Goal: Task Accomplishment & Management: Manage account settings

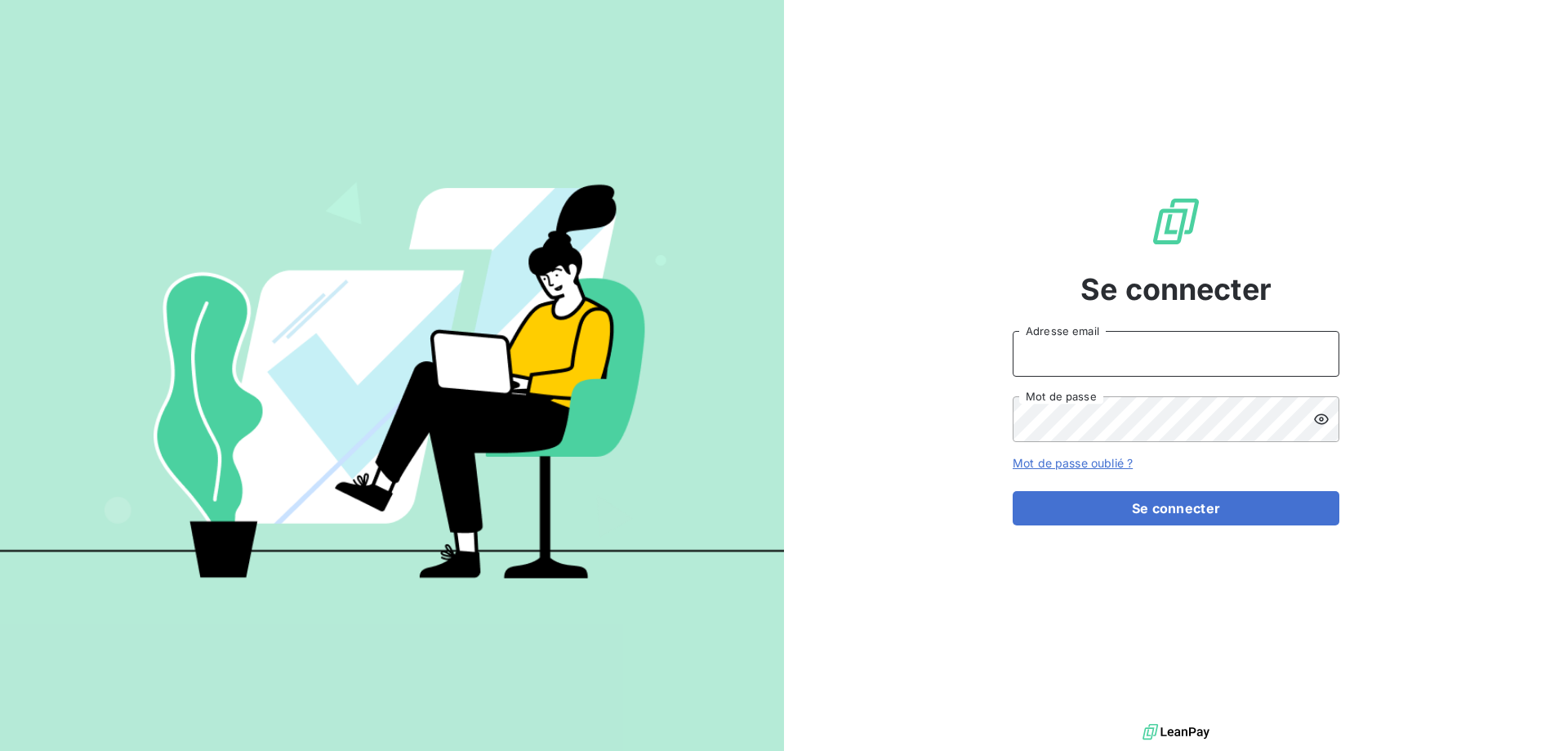
click at [1271, 356] on input "Adresse email" at bounding box center [1175, 353] width 327 height 45
type input "valeriebrotel@breteault.com"
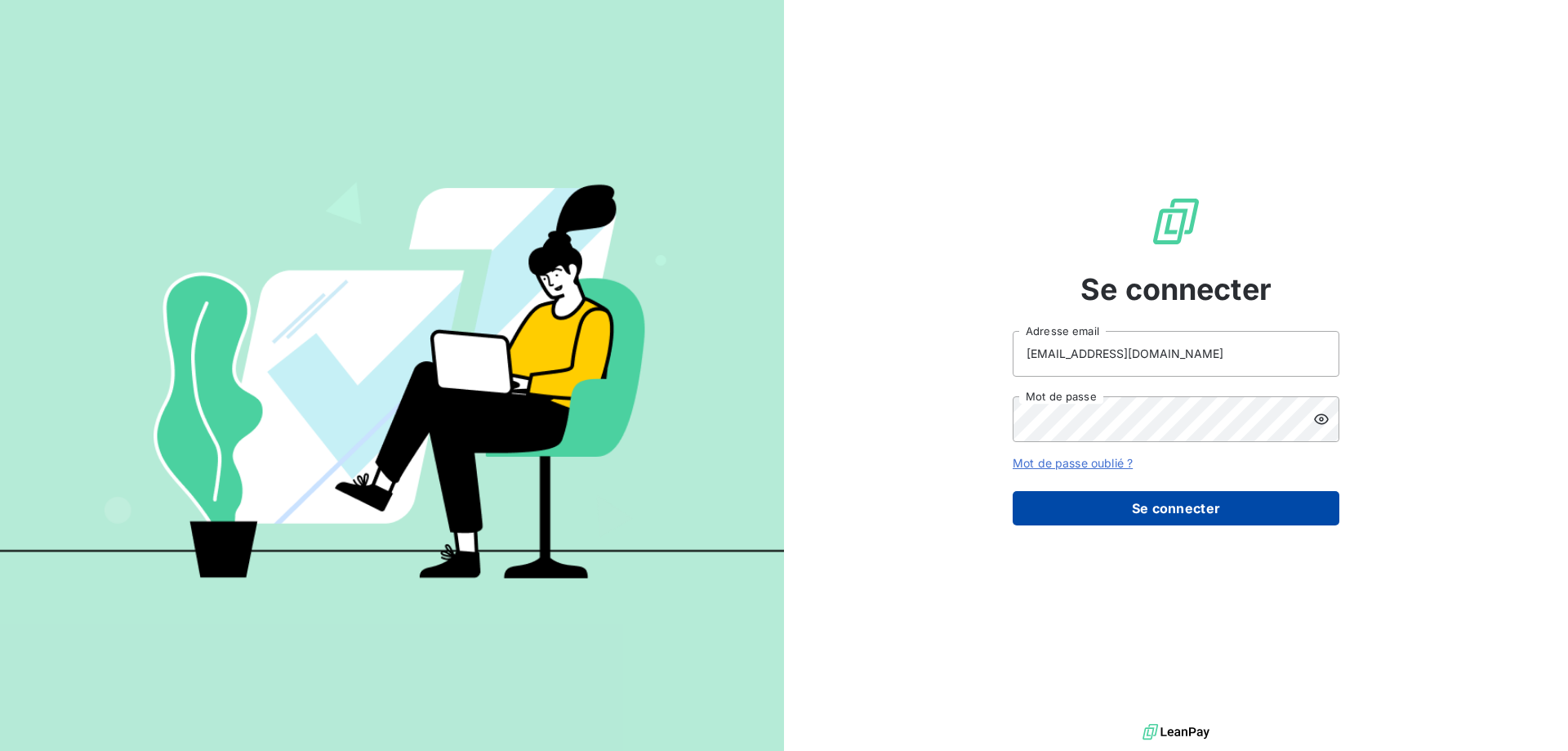
click at [1156, 508] on button "Se connecter" at bounding box center [1175, 507] width 327 height 35
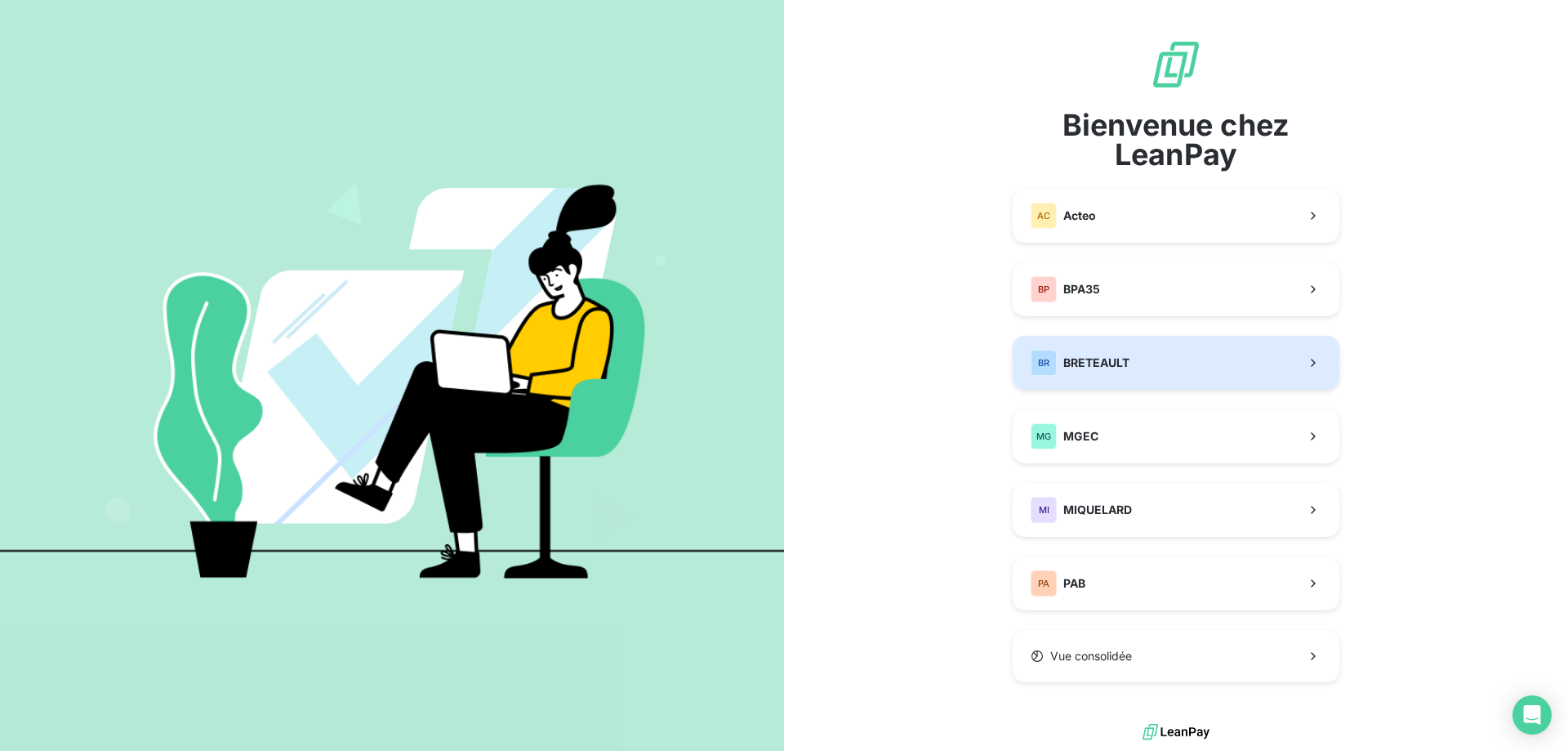
click at [1084, 346] on button "BR BRETEAULT" at bounding box center [1175, 362] width 327 height 54
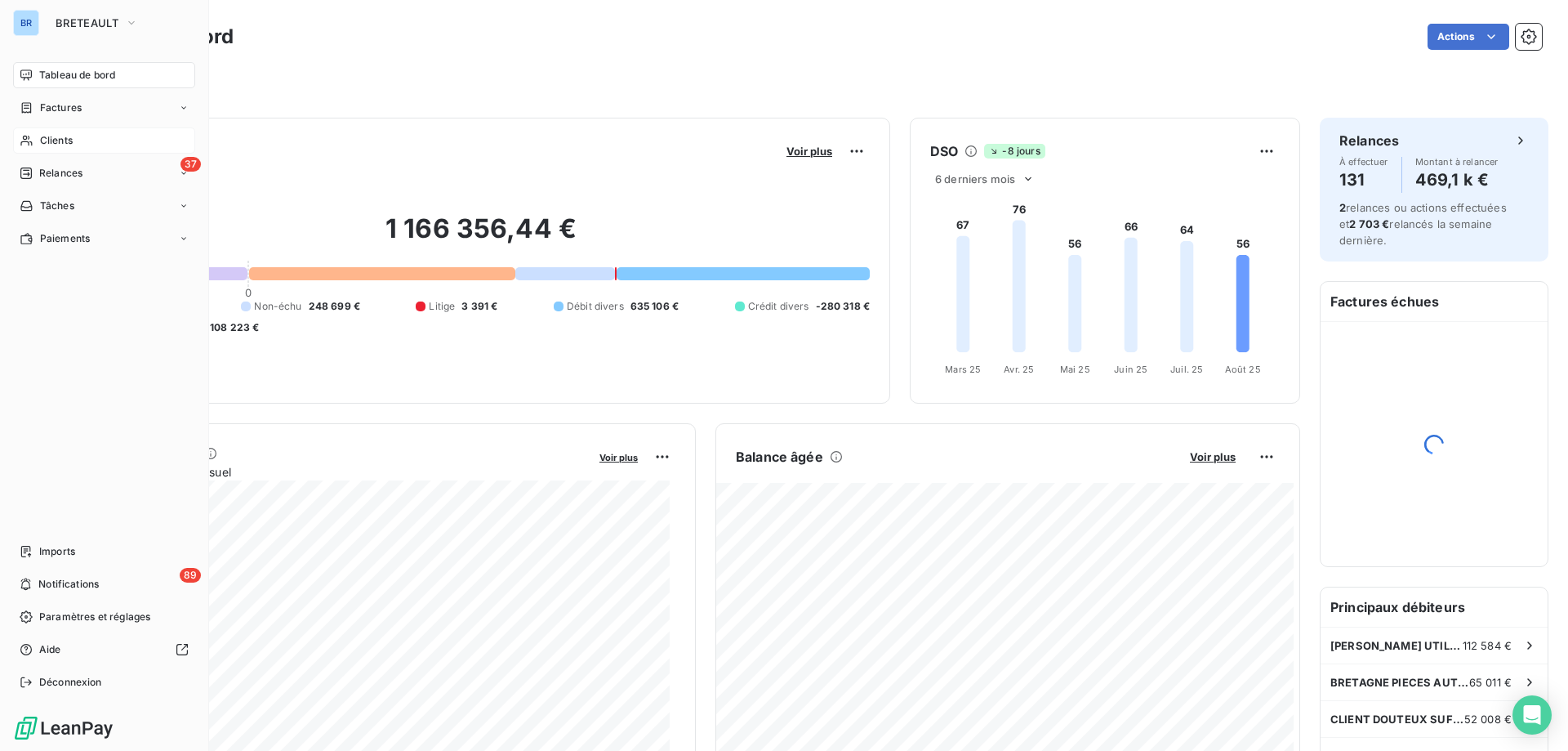
click at [68, 139] on span "Clients" at bounding box center [56, 140] width 33 height 15
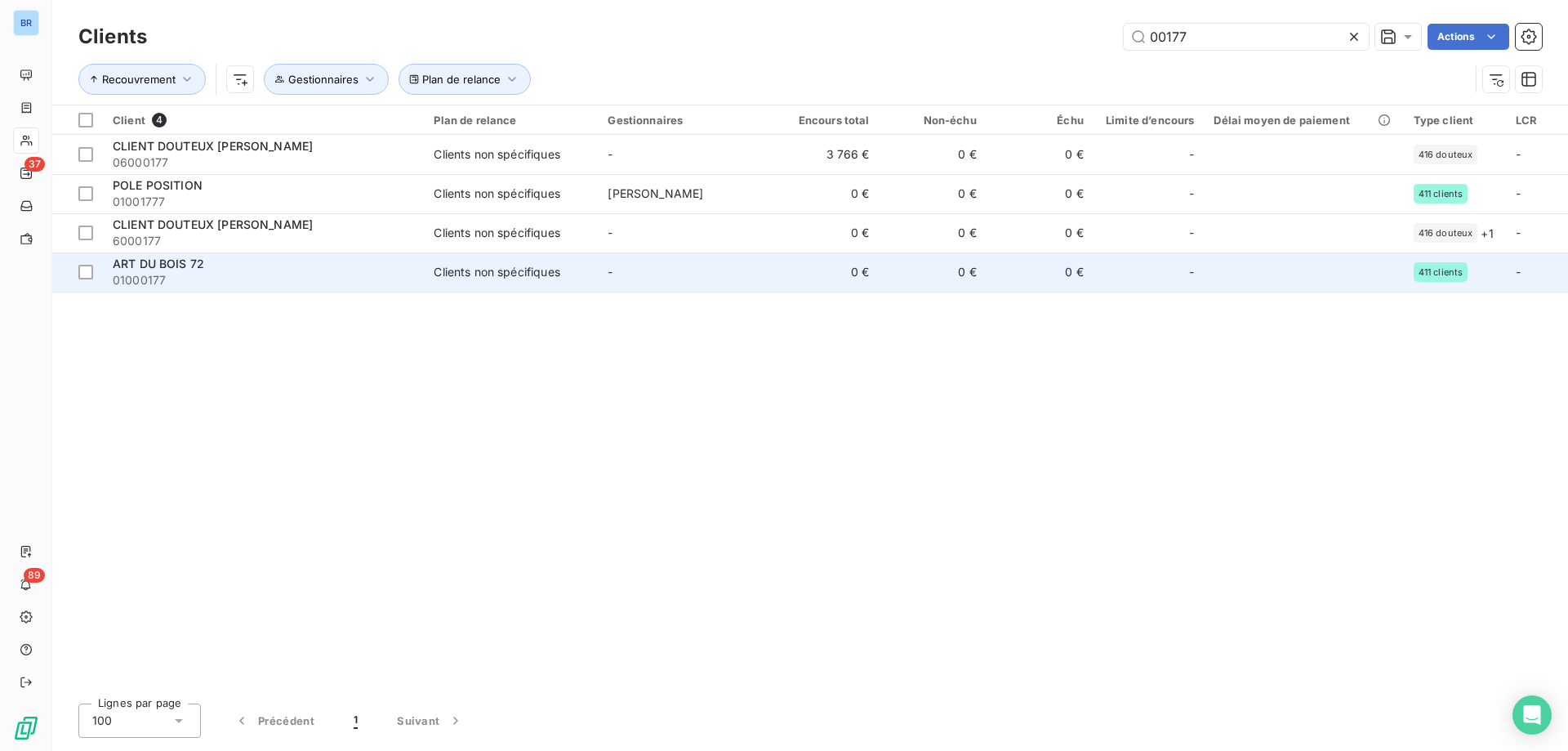
type input "00177"
click at [788, 272] on td "0 €" at bounding box center [825, 272] width 107 height 39
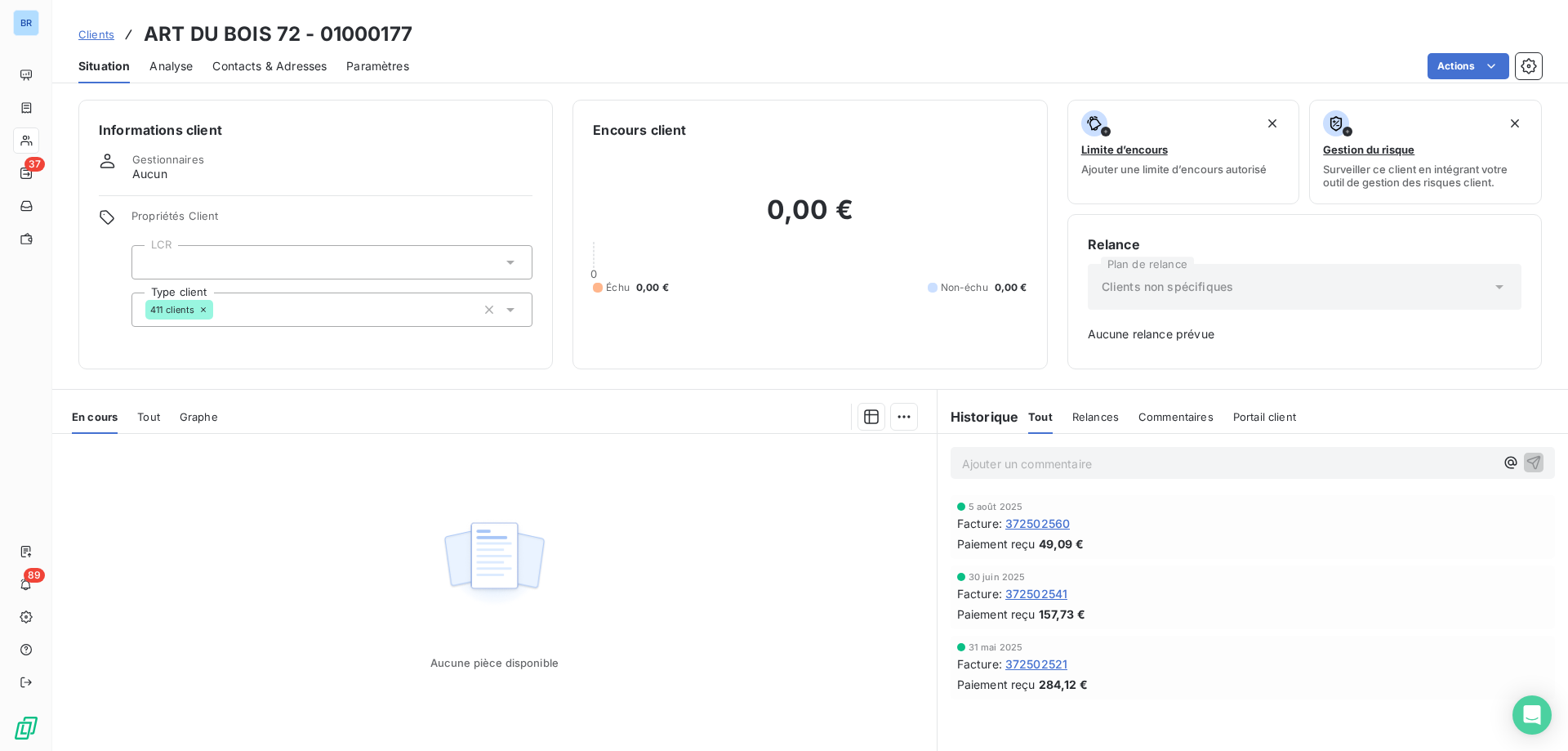
click at [254, 61] on span "Contacts & Adresses" at bounding box center [269, 66] width 114 height 17
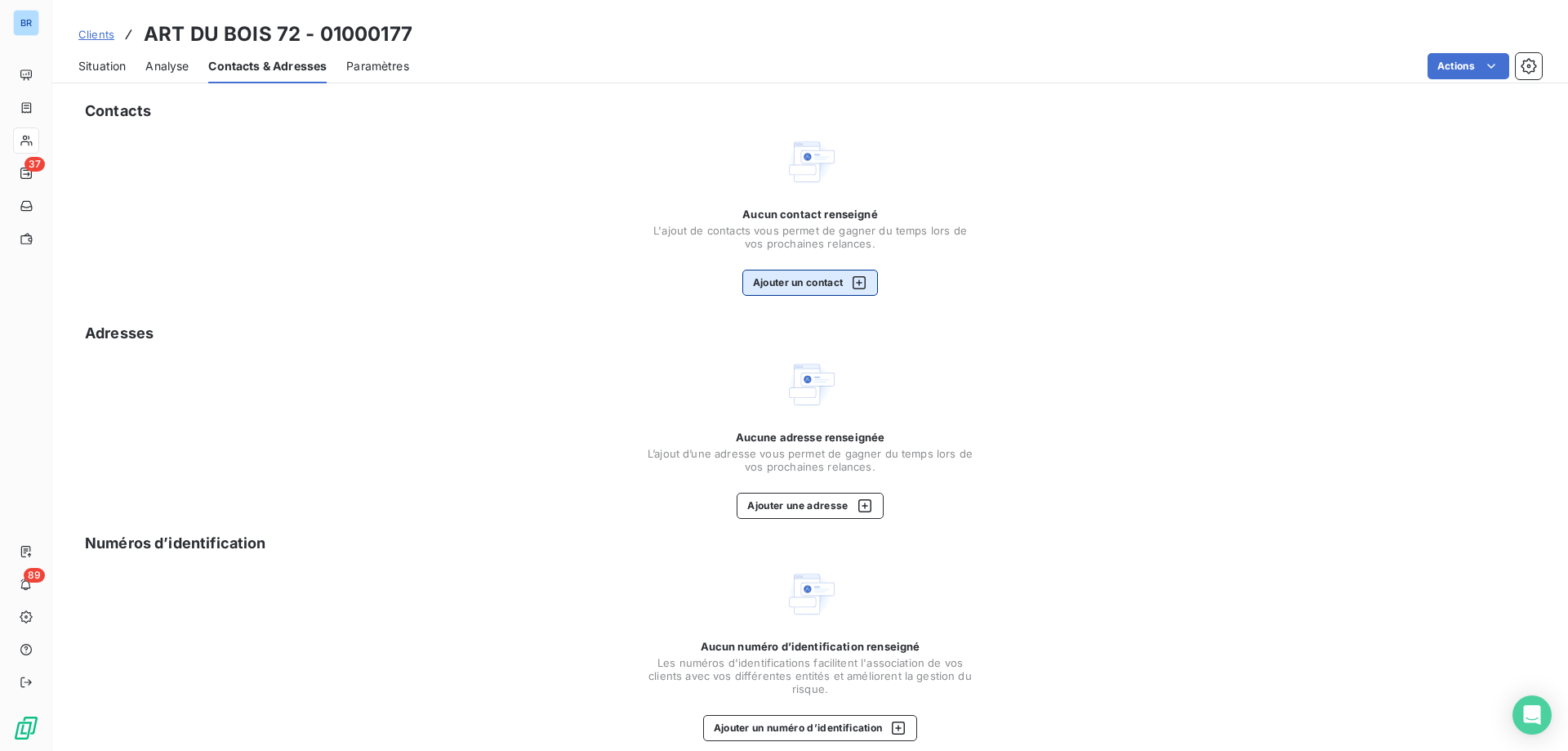
click at [788, 281] on button "Ajouter un contact" at bounding box center [810, 282] width 136 height 26
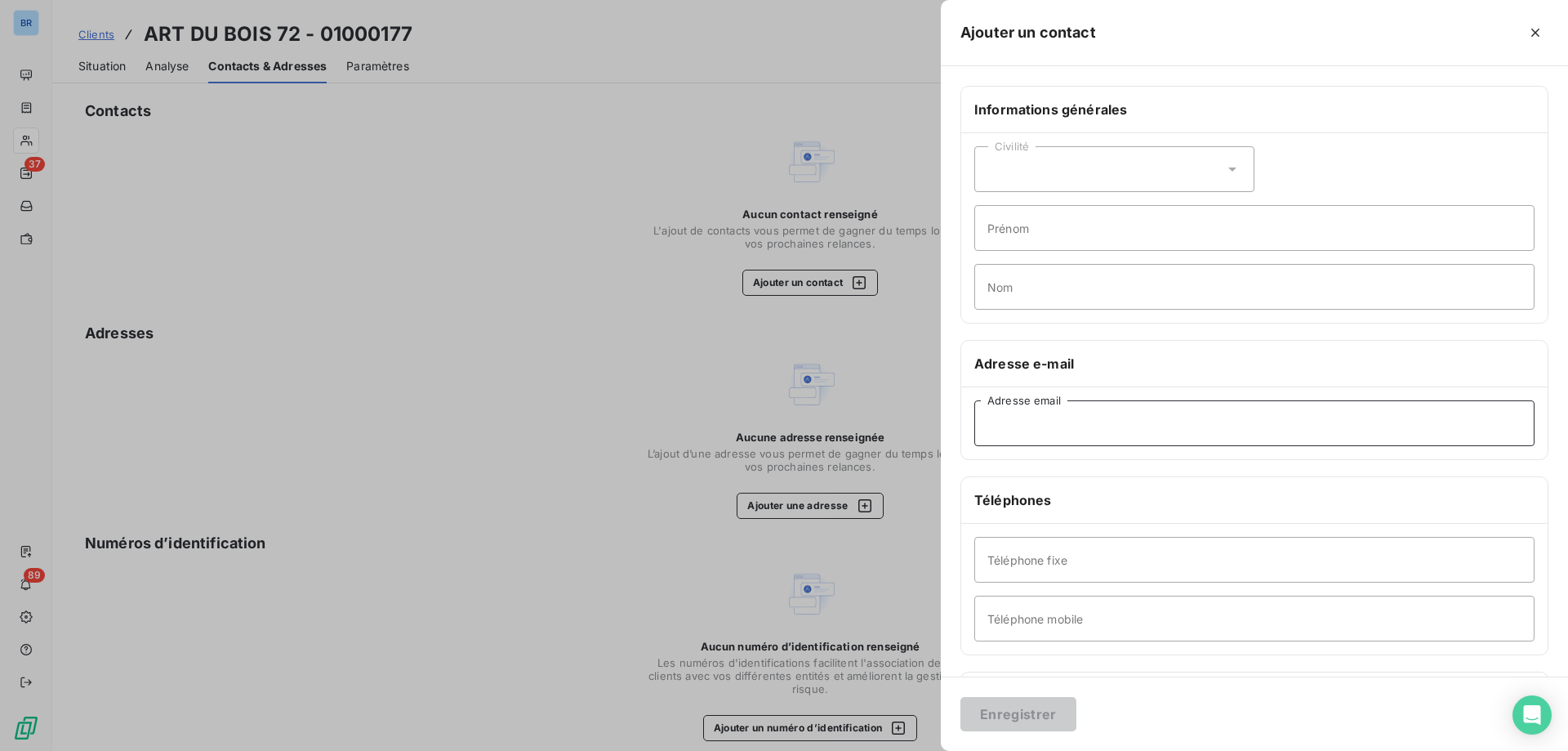
click at [1027, 431] on input "Adresse email" at bounding box center [1254, 423] width 560 height 45
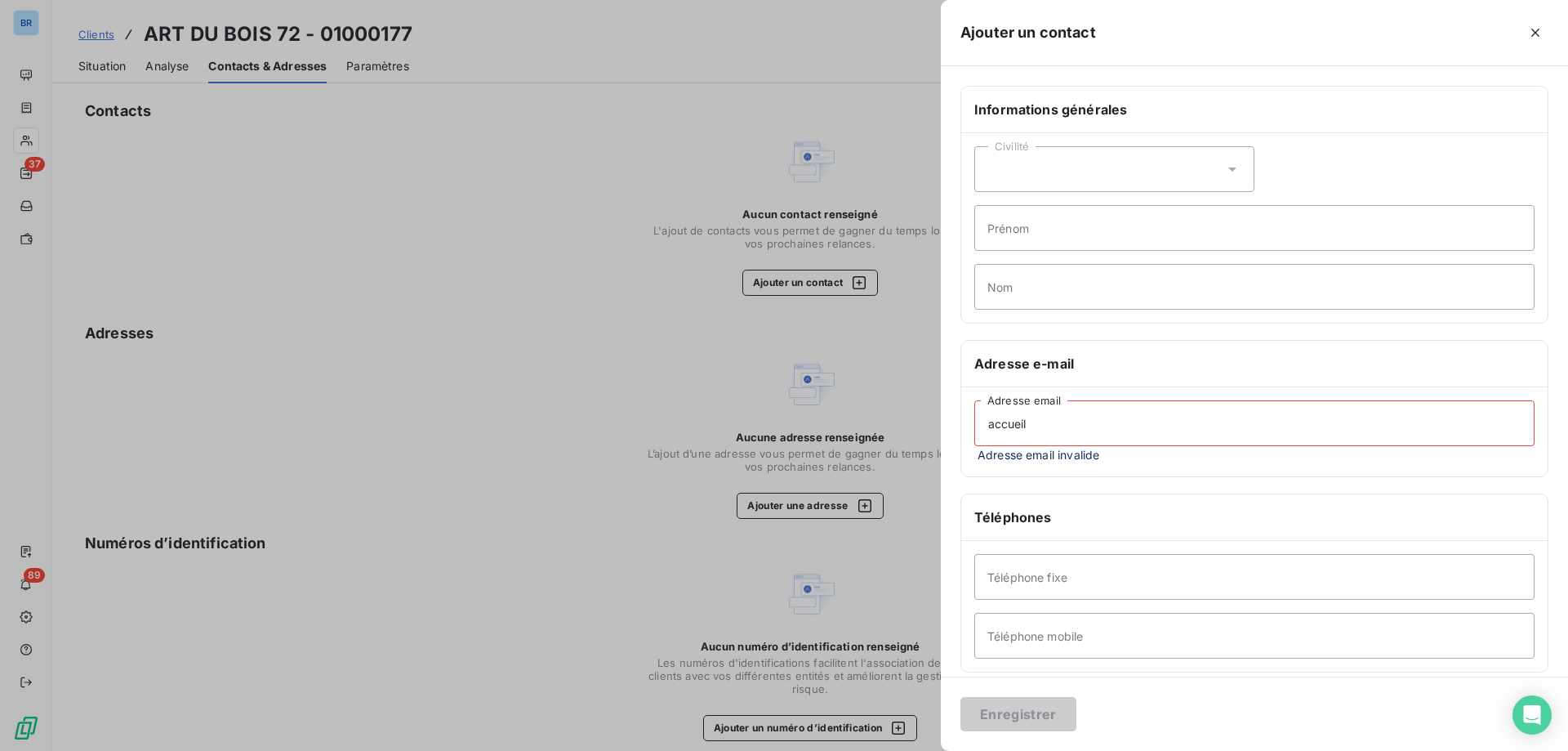
click at [1026, 424] on input "accueil" at bounding box center [1254, 423] width 560 height 45
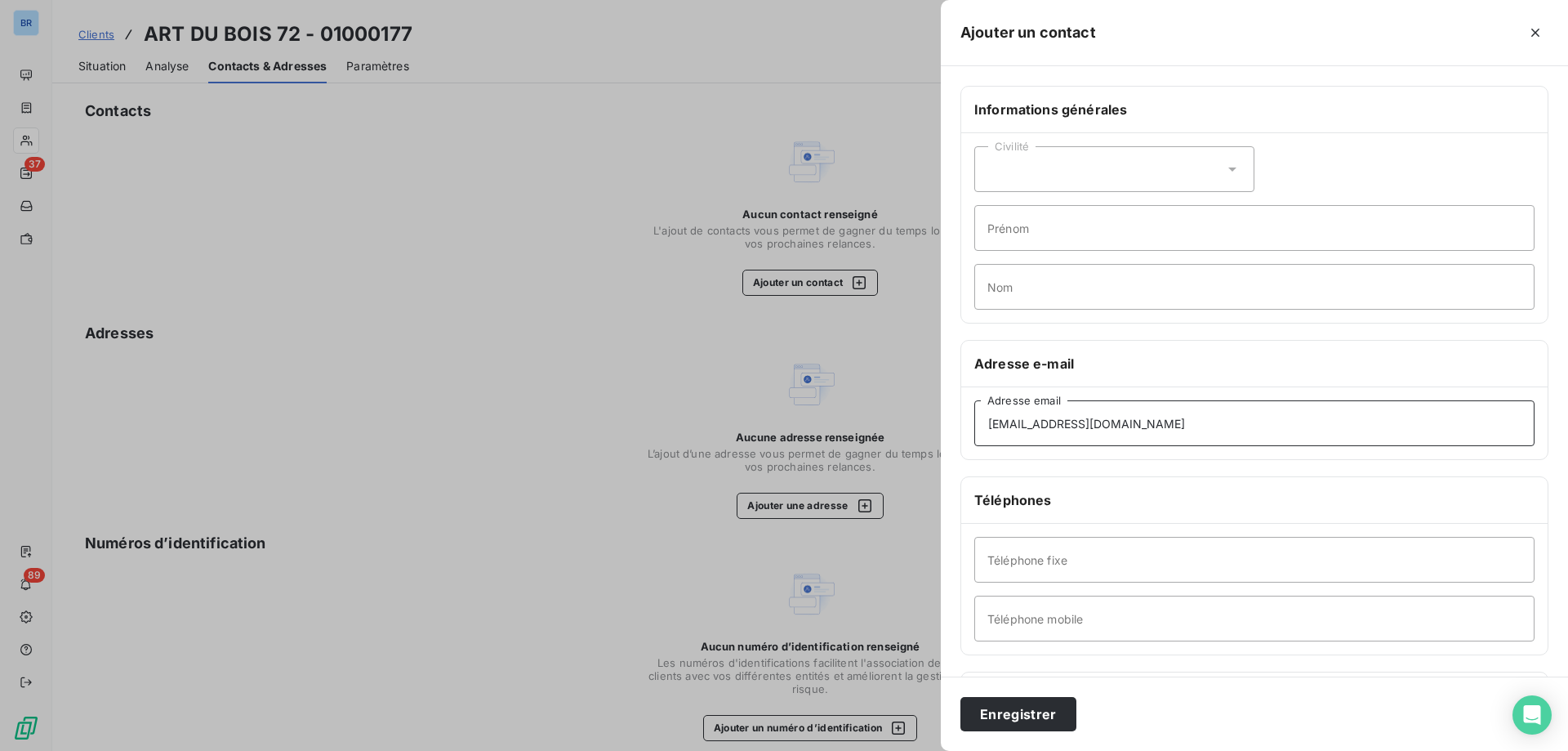
type input "[EMAIL_ADDRESS][DOMAIN_NAME]"
click at [1008, 715] on button "Enregistrer" at bounding box center [1018, 713] width 116 height 35
